Goal: Find specific page/section: Find specific page/section

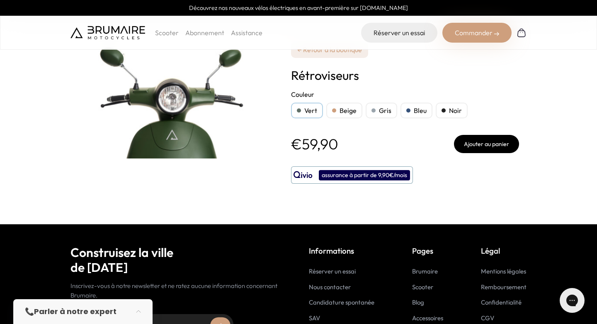
click at [344, 54] on link "← Retour à la boutique" at bounding box center [329, 49] width 77 height 17
